Goal: Information Seeking & Learning: Learn about a topic

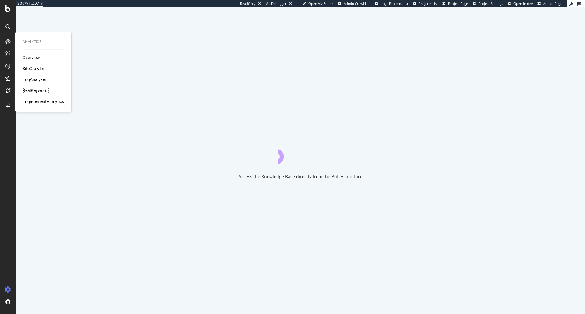
click at [40, 90] on div "RealKeywords" at bounding box center [36, 90] width 27 height 6
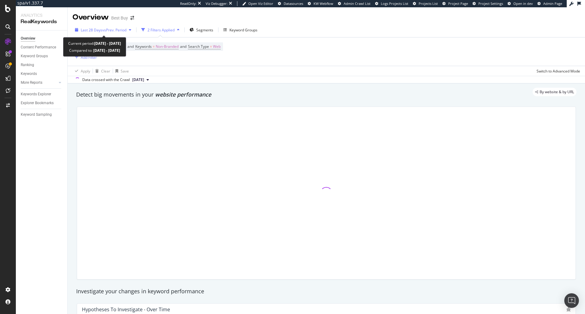
click at [113, 32] on span "vs Prev. Period" at bounding box center [114, 29] width 24 height 5
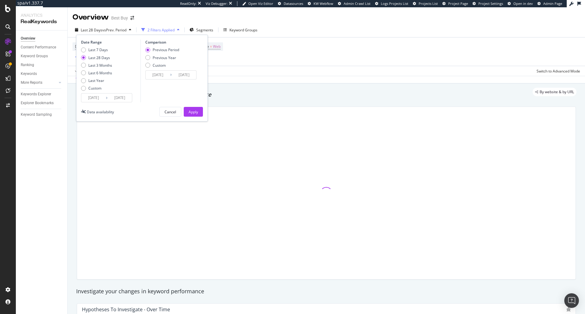
click at [49, 237] on div "Overview Content Performance Keyword Groups Ranking Keywords More Reports Count…" at bounding box center [41, 172] width 51 height 284
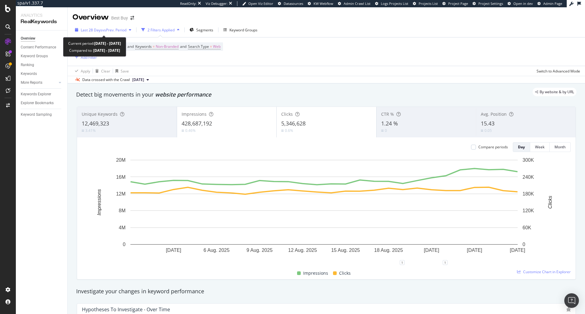
click at [94, 29] on span "Last 28 Days" at bounding box center [92, 29] width 22 height 5
click at [53, 188] on div "Overview Content Performance Keyword Groups Ranking Keywords More Reports Count…" at bounding box center [41, 172] width 51 height 284
click at [101, 30] on span "Last 28 Days" at bounding box center [92, 29] width 22 height 5
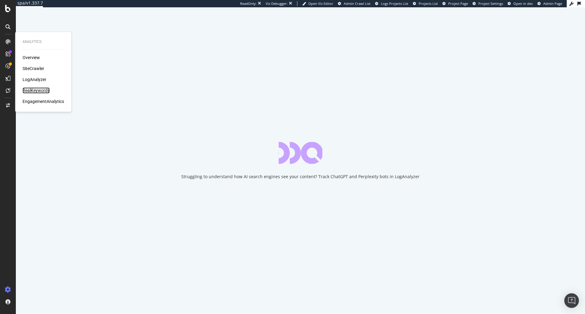
click at [31, 88] on div "RealKeywords" at bounding box center [36, 90] width 27 height 6
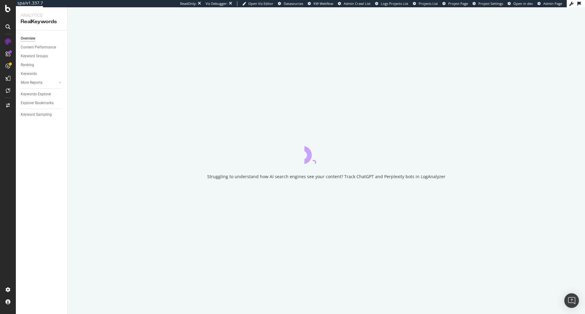
click at [63, 161] on div "Overview Content Performance Keyword Groups Ranking Keywords More Reports Count…" at bounding box center [41, 172] width 51 height 284
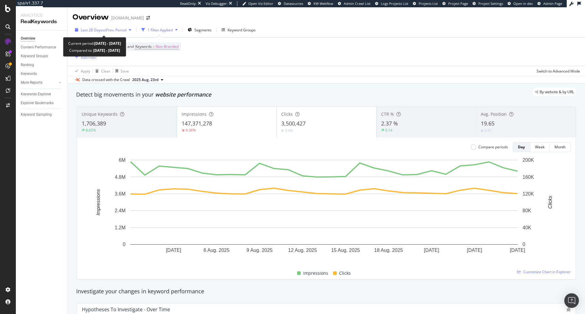
click at [96, 32] on span "Last 28 Days" at bounding box center [92, 29] width 22 height 5
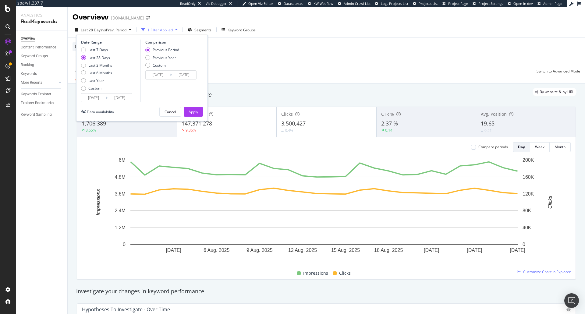
click at [230, 90] on div "By website & by URL" at bounding box center [323, 92] width 506 height 9
